Goal: Task Accomplishment & Management: Manage account settings

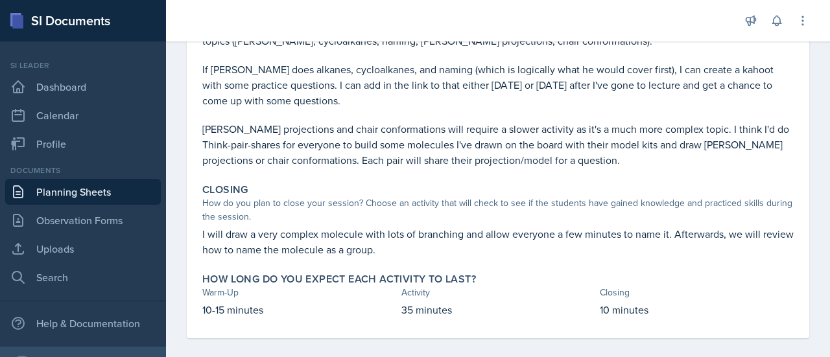
scroll to position [513, 0]
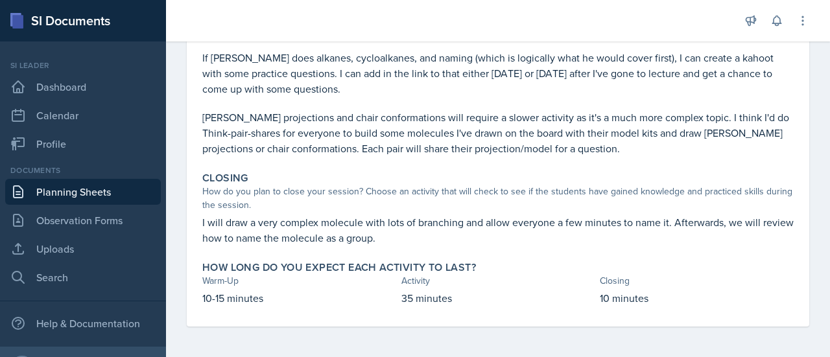
click at [572, 106] on p at bounding box center [497, 103] width 591 height 13
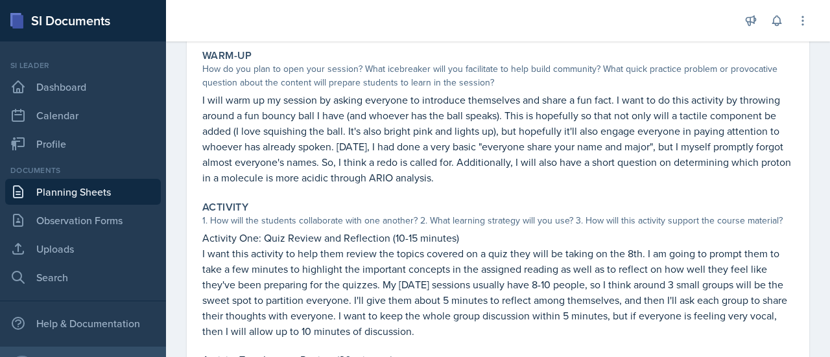
scroll to position [0, 0]
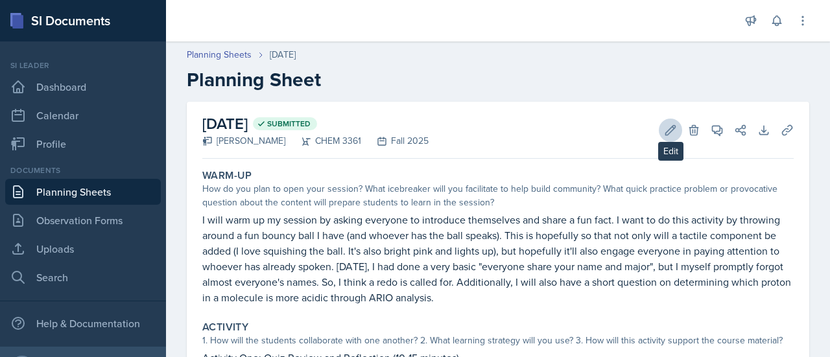
drag, startPoint x: 646, startPoint y: 126, endPoint x: 652, endPoint y: 130, distance: 7.6
click at [654, 130] on div "Edit Delete" at bounding box center [677, 130] width 47 height 13
click at [659, 130] on button "Edit" at bounding box center [670, 130] width 23 height 23
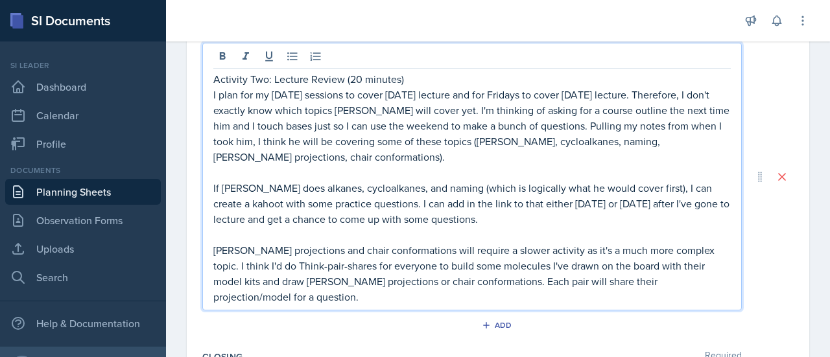
scroll to position [519, 0]
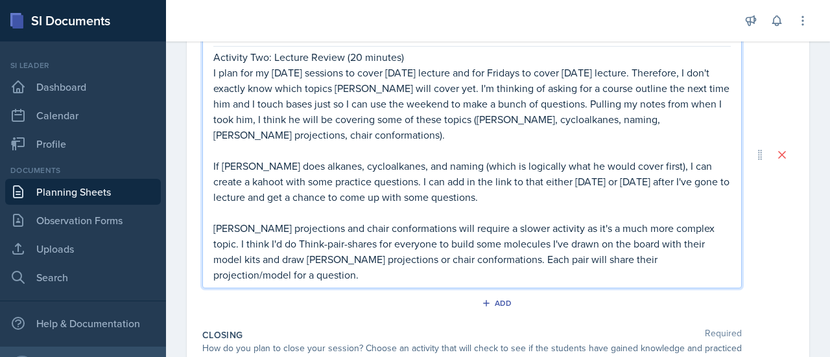
click at [284, 181] on p "If [PERSON_NAME] does alkanes, cycloalkanes, and naming (which is logically wha…" at bounding box center [472, 181] width 518 height 47
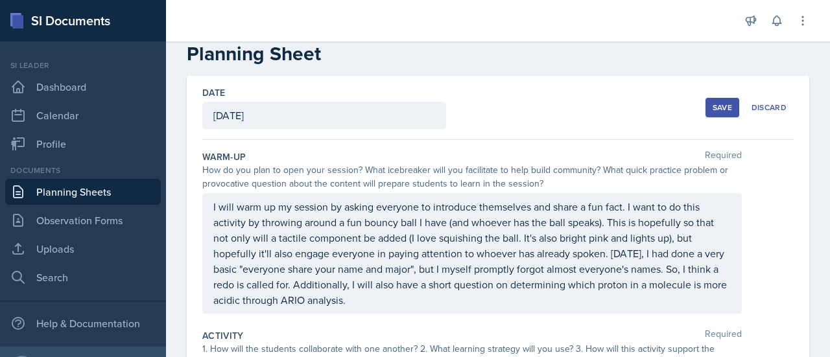
scroll to position [0, 0]
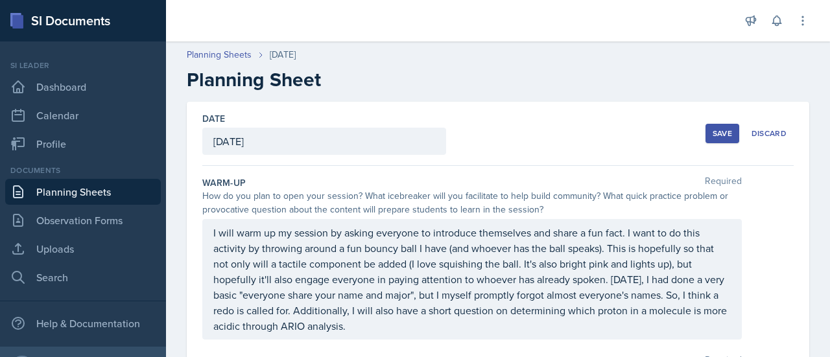
click at [713, 132] on div "Save" at bounding box center [722, 133] width 19 height 10
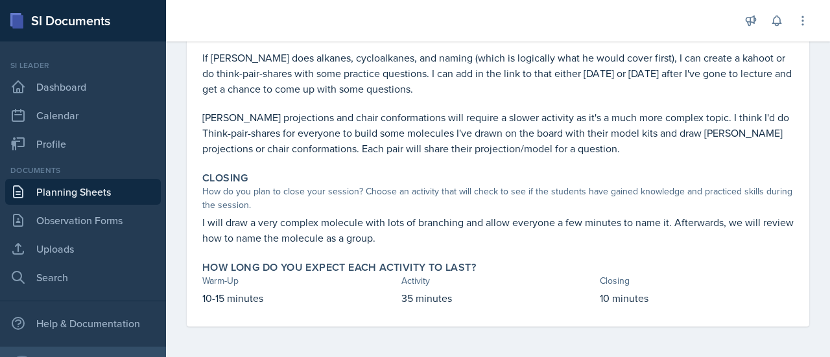
scroll to position [475, 0]
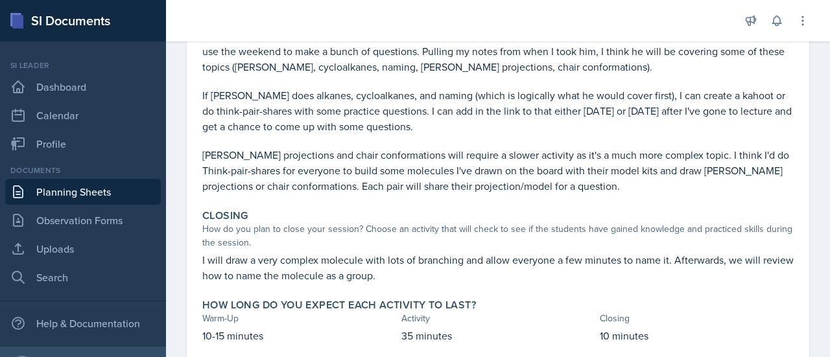
click at [73, 195] on link "Planning Sheets" at bounding box center [83, 192] width 156 height 26
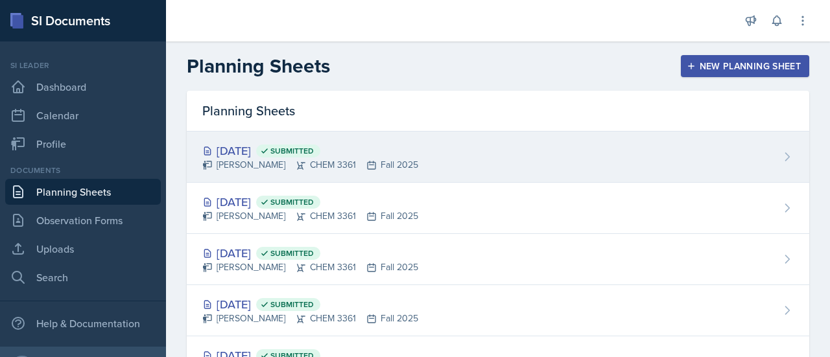
click at [383, 168] on div "[PERSON_NAME] CHEM 3361 Fall 2025" at bounding box center [310, 165] width 216 height 14
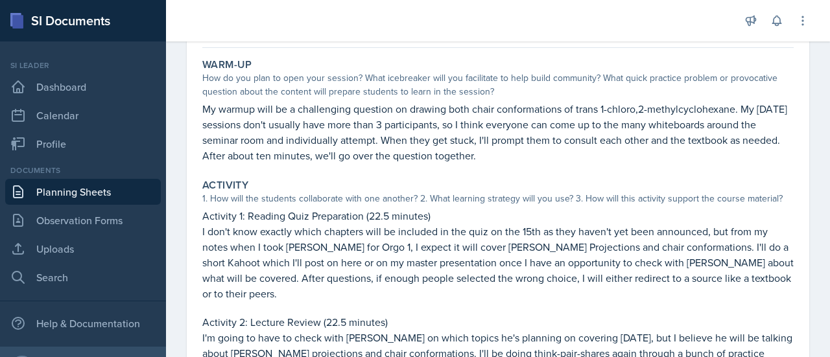
scroll to position [112, 0]
drag, startPoint x: 381, startPoint y: 184, endPoint x: 241, endPoint y: 250, distance: 155.2
click at [241, 250] on p "I don't know exactly which chapters will be included in the quiz on the 15th as…" at bounding box center [497, 261] width 591 height 78
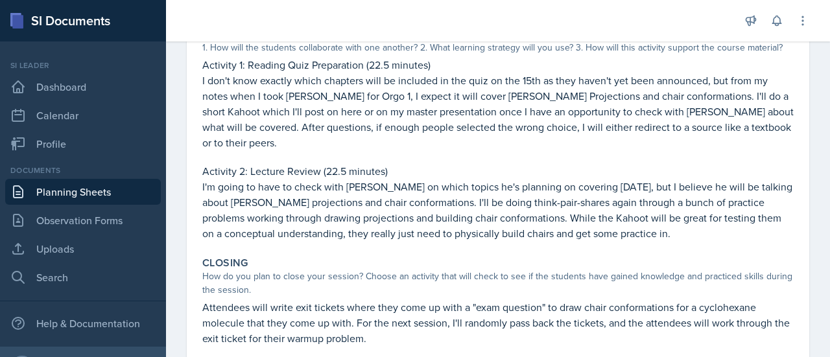
scroll to position [263, 0]
